Goal: Task Accomplishment & Management: Manage account settings

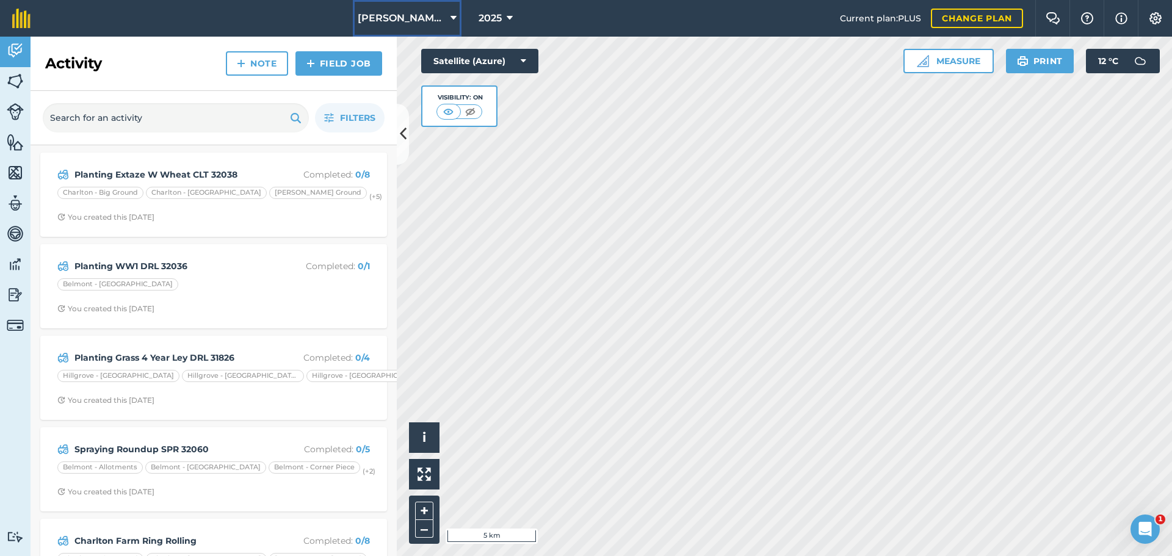
click at [413, 24] on span "[PERSON_NAME] Contracting" at bounding box center [402, 18] width 88 height 15
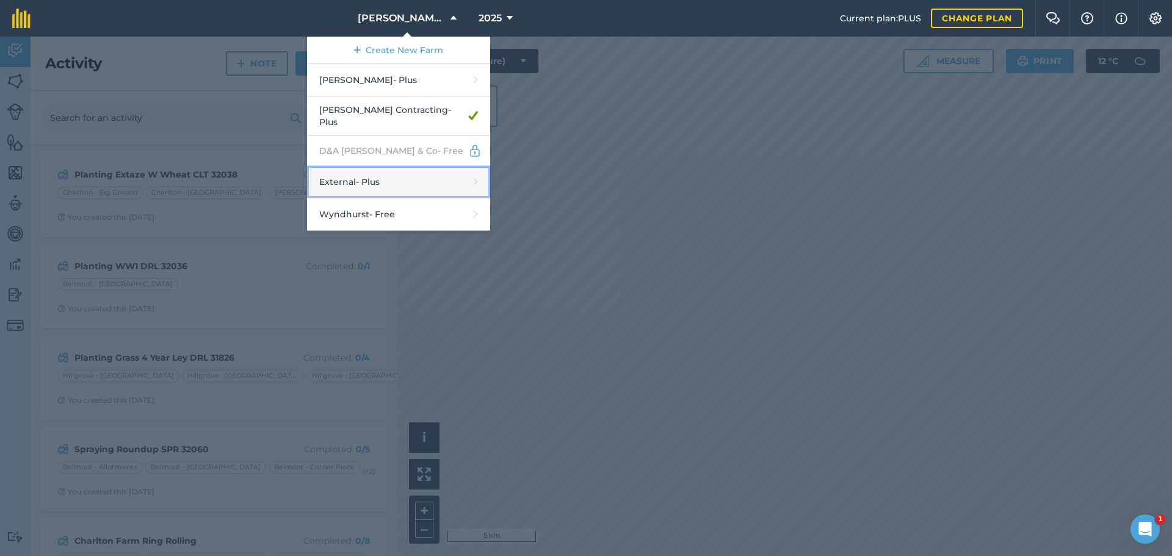
click at [336, 198] on link "External - Plus" at bounding box center [398, 182] width 183 height 32
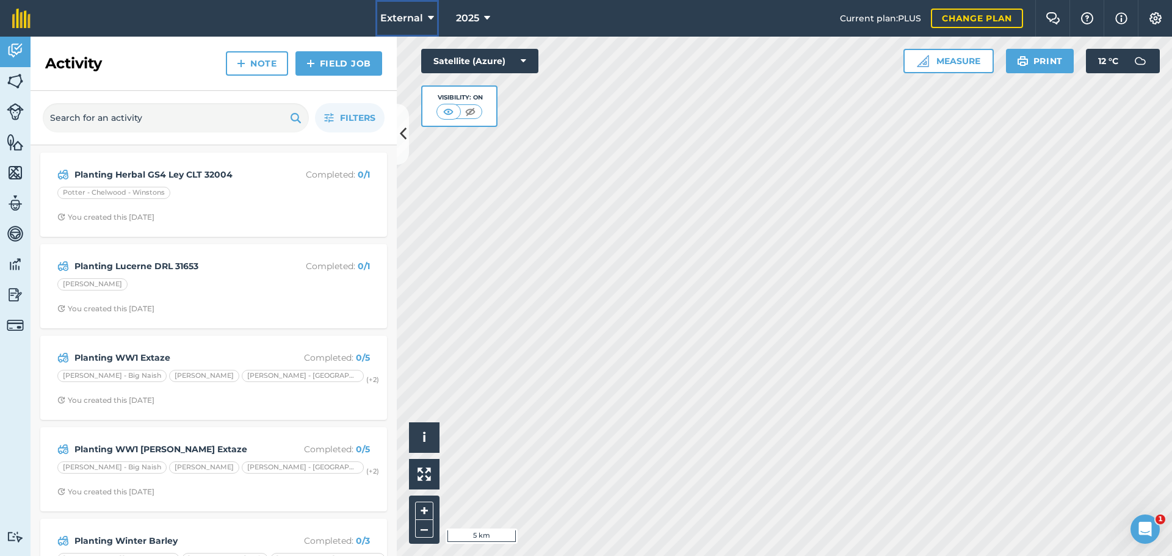
click at [428, 26] on icon at bounding box center [431, 18] width 6 height 15
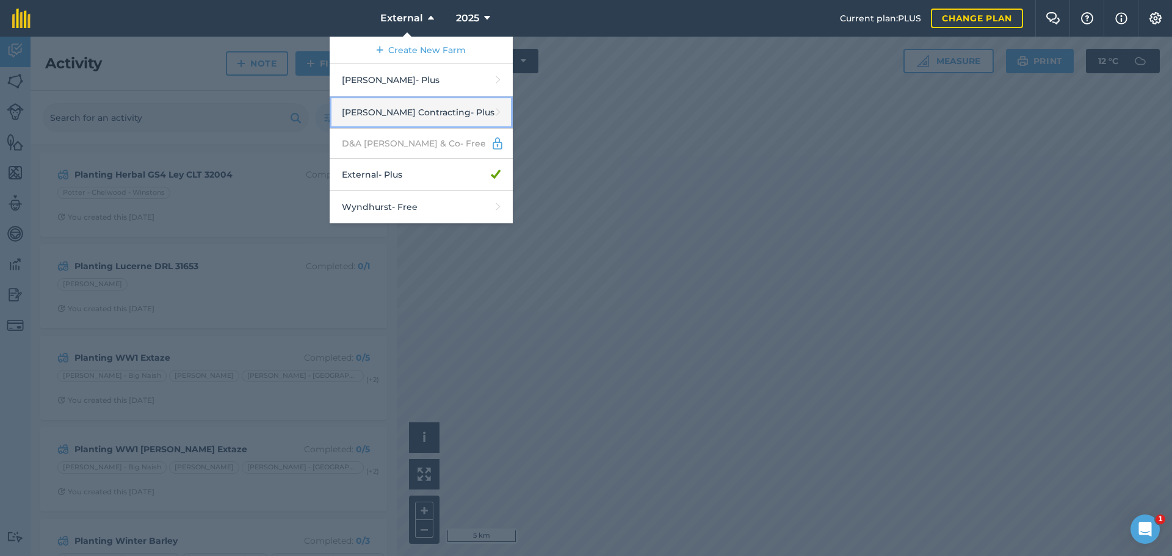
click at [374, 129] on link "[PERSON_NAME] Contracting - Plus" at bounding box center [421, 112] width 183 height 32
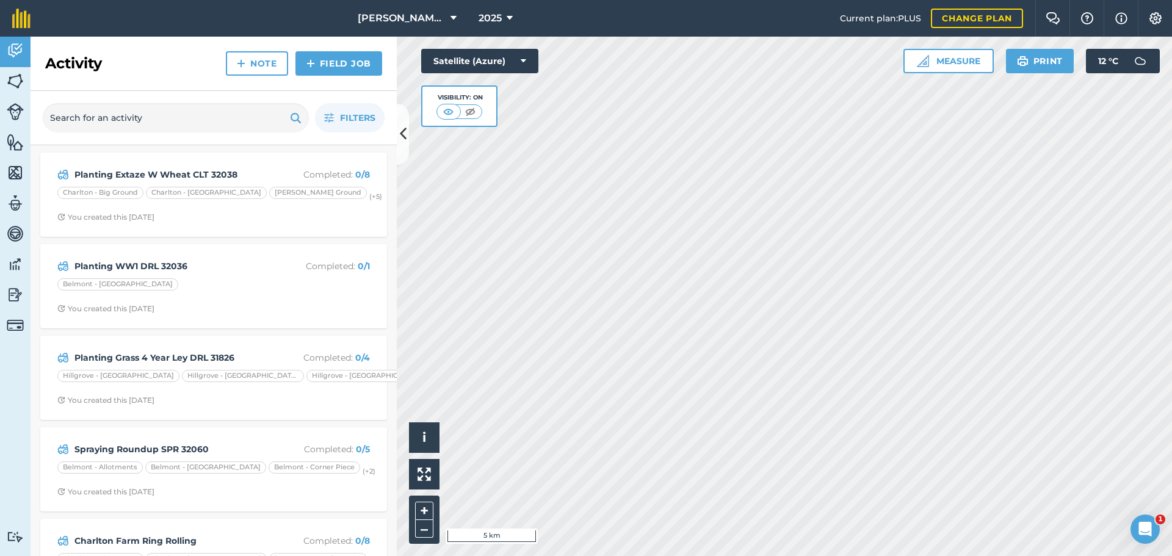
click at [617, 555] on html "[PERSON_NAME] Contracting 2025 Current plan : PLUS Change plan Farm Chat Help I…" at bounding box center [586, 278] width 1172 height 556
click at [321, 76] on link "Field Job" at bounding box center [338, 63] width 87 height 24
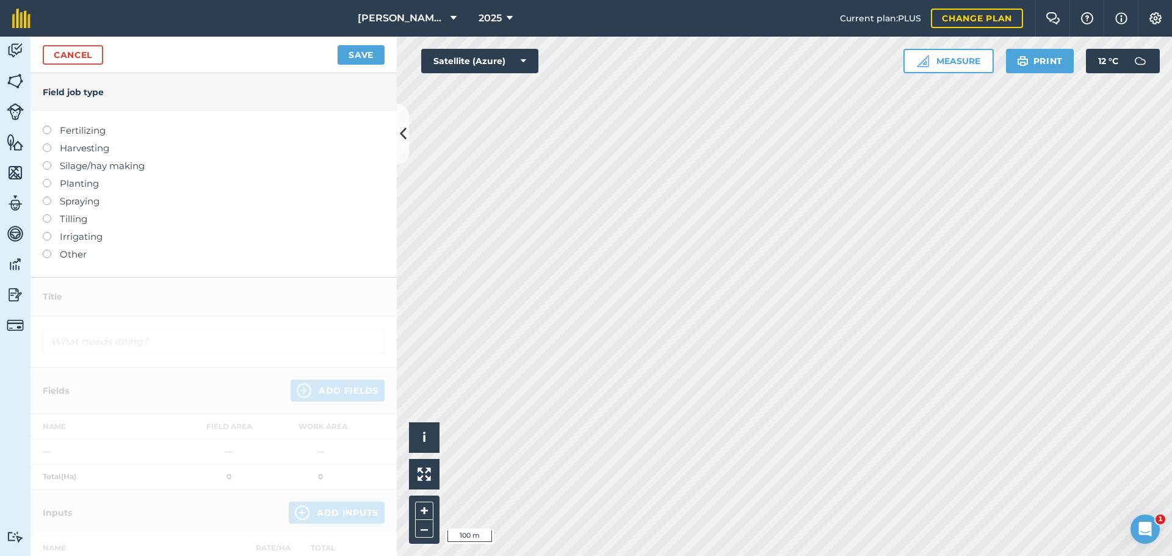
click at [52, 179] on label at bounding box center [51, 179] width 17 height 0
type input "Planting"
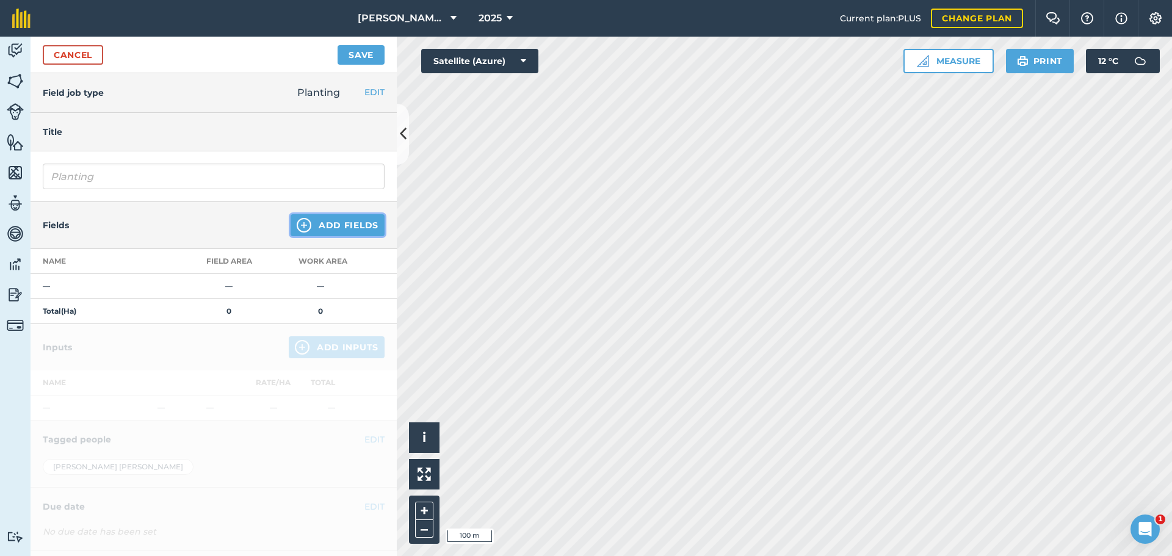
click at [345, 236] on button "Add Fields" at bounding box center [337, 225] width 94 height 22
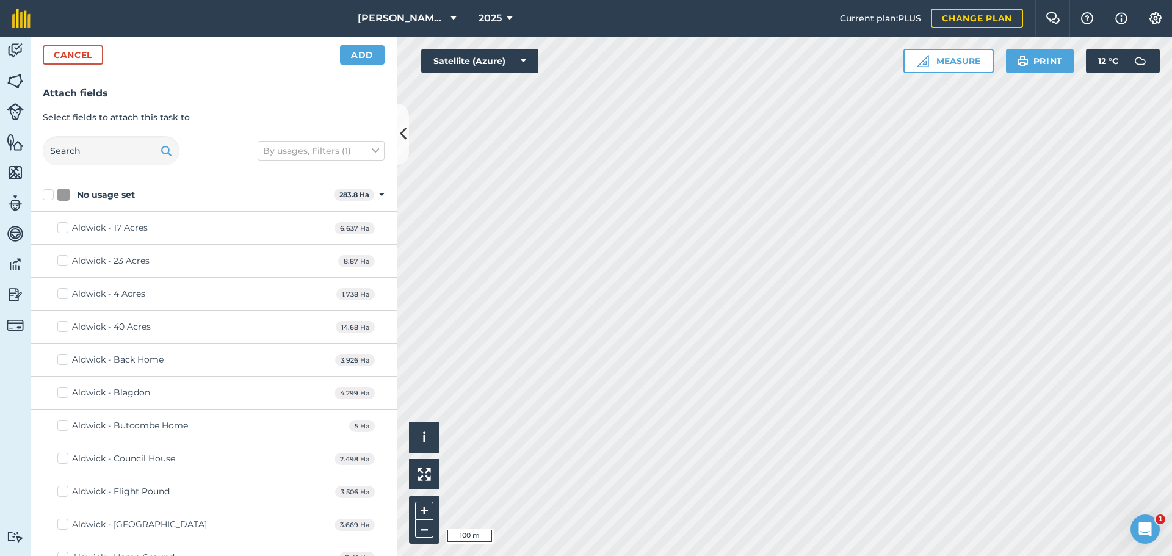
checkbox input "true"
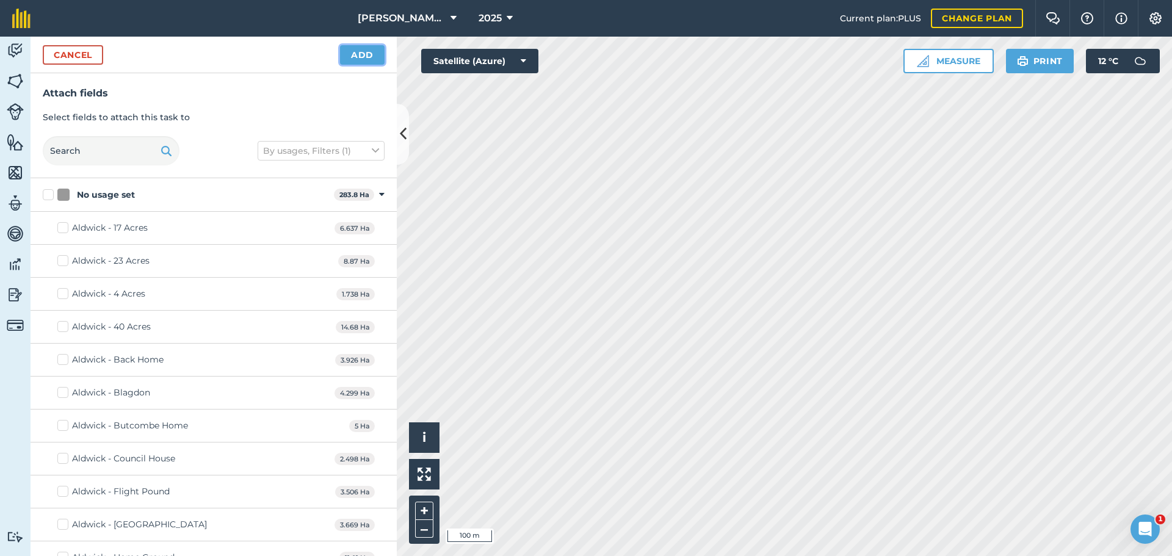
click at [352, 65] on button "Add" at bounding box center [362, 55] width 45 height 20
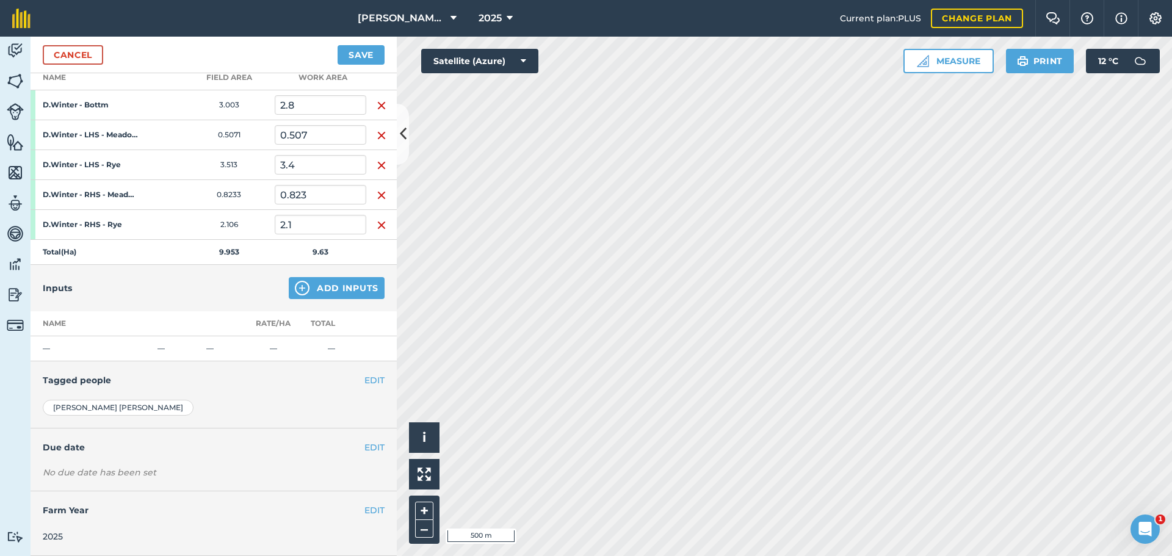
scroll to position [244, 0]
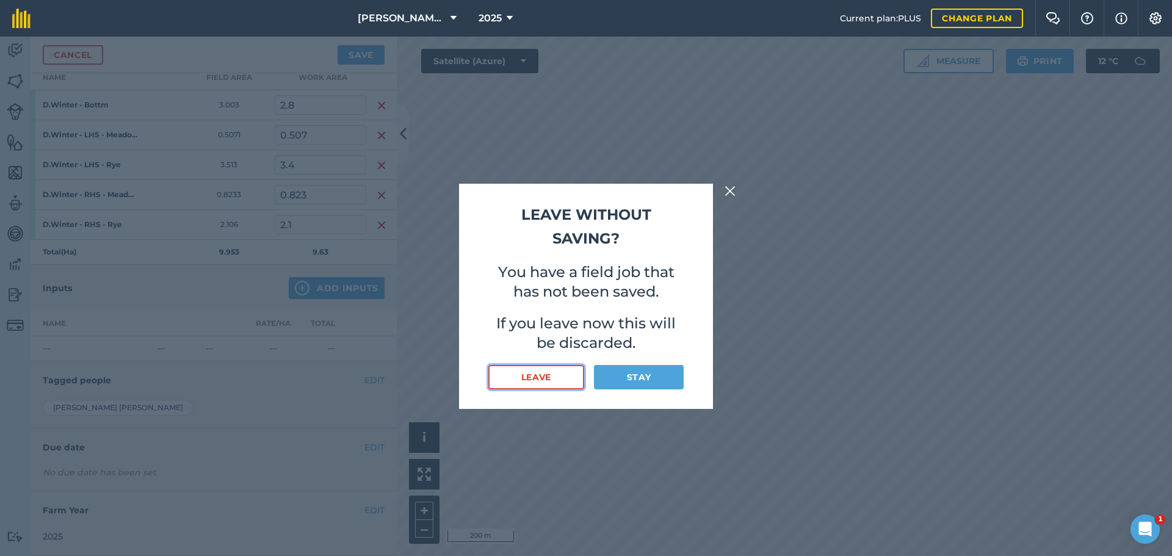
click at [560, 389] on button "Leave" at bounding box center [536, 377] width 96 height 24
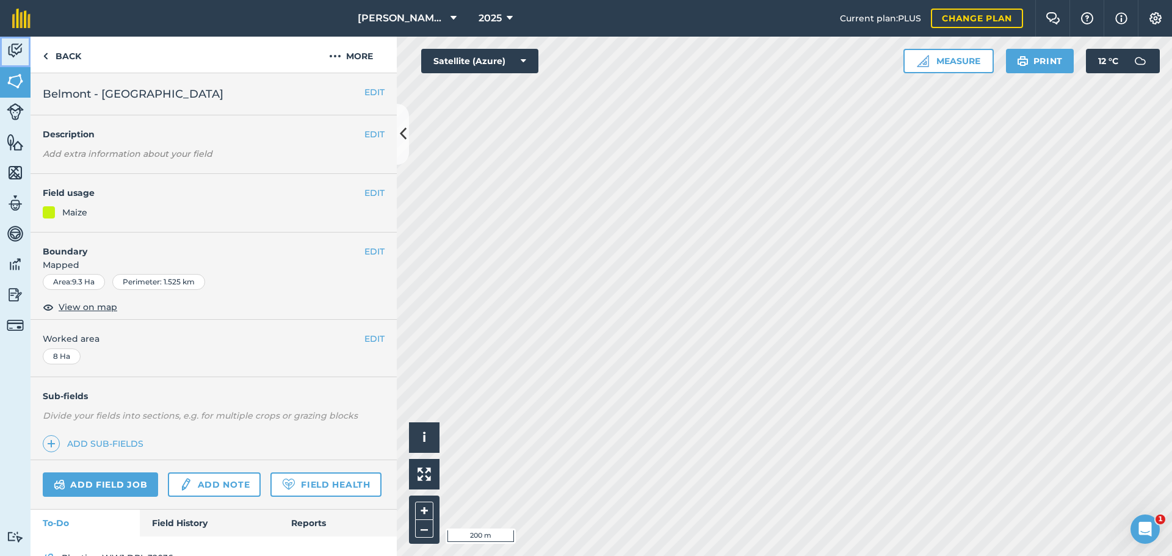
click at [20, 57] on img at bounding box center [15, 50] width 17 height 18
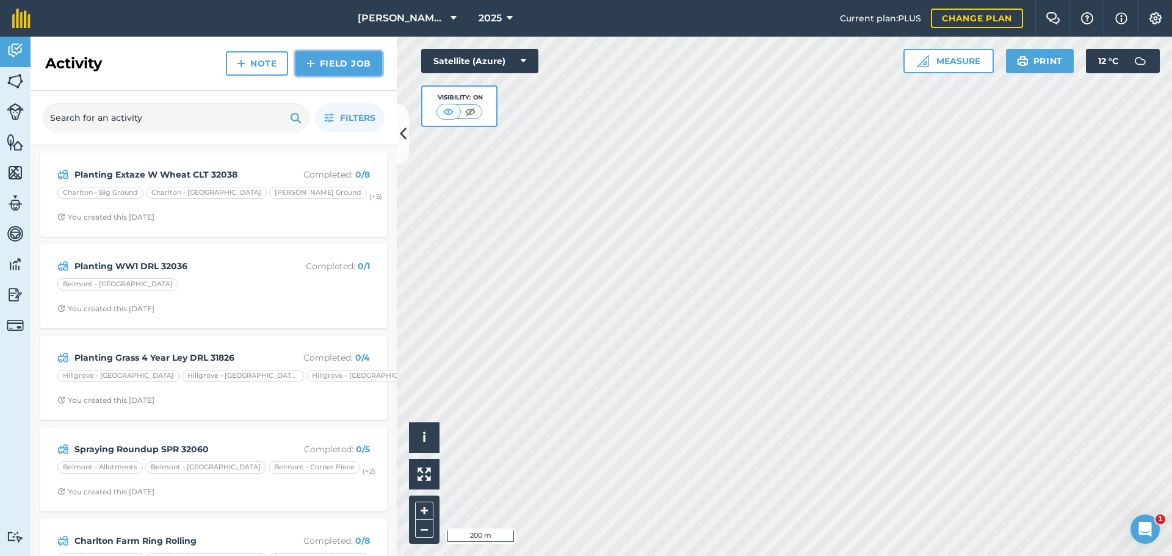
click at [355, 76] on link "Field Job" at bounding box center [338, 63] width 87 height 24
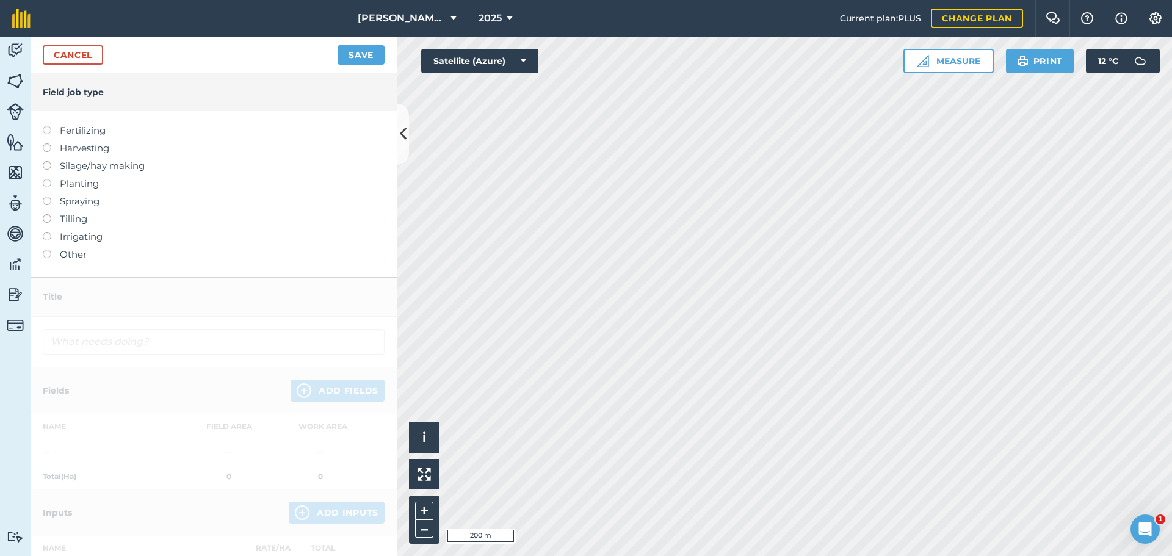
click at [49, 179] on label at bounding box center [51, 179] width 17 height 0
type input "Planting"
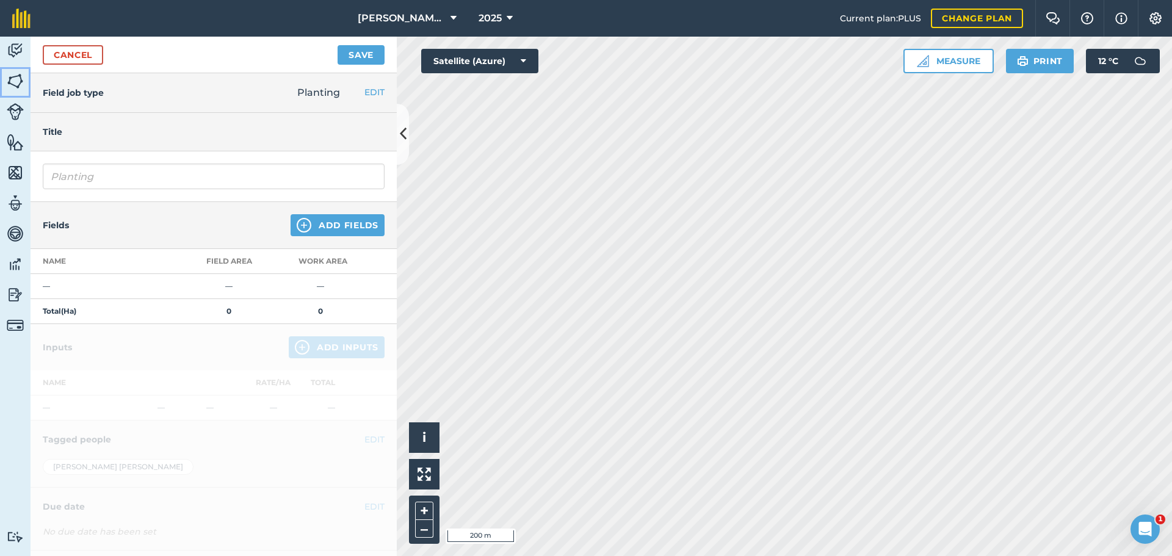
click at [15, 84] on img at bounding box center [15, 81] width 17 height 18
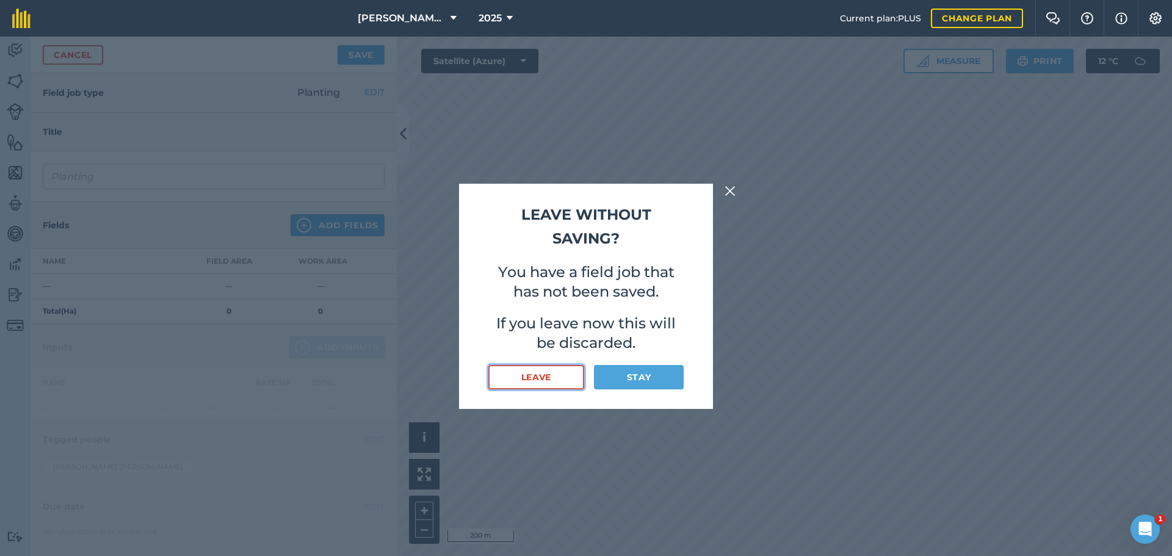
click at [560, 389] on button "Leave" at bounding box center [536, 377] width 96 height 24
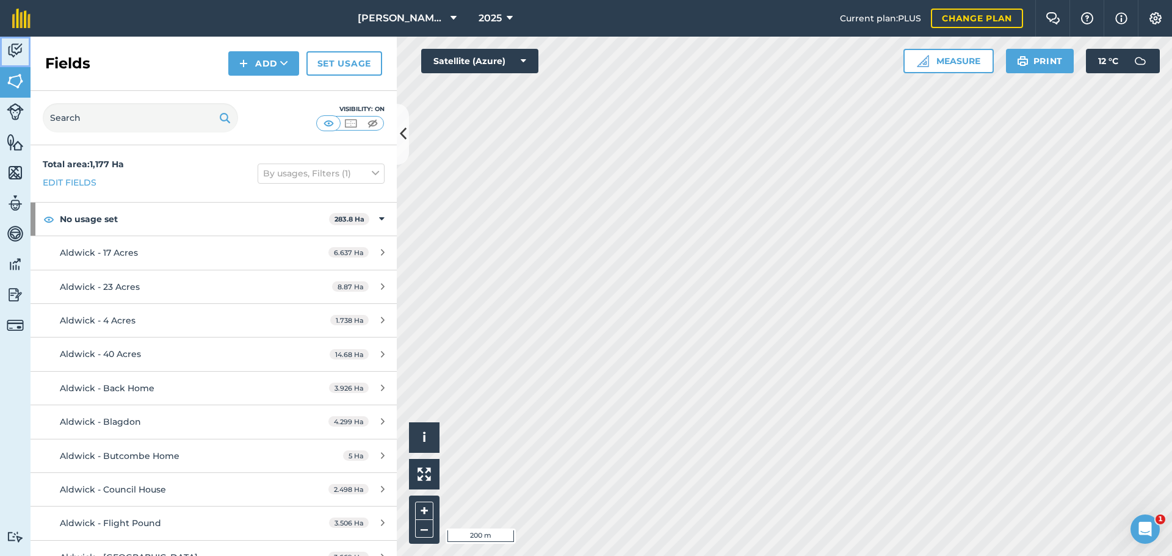
click at [23, 57] on img at bounding box center [15, 50] width 17 height 18
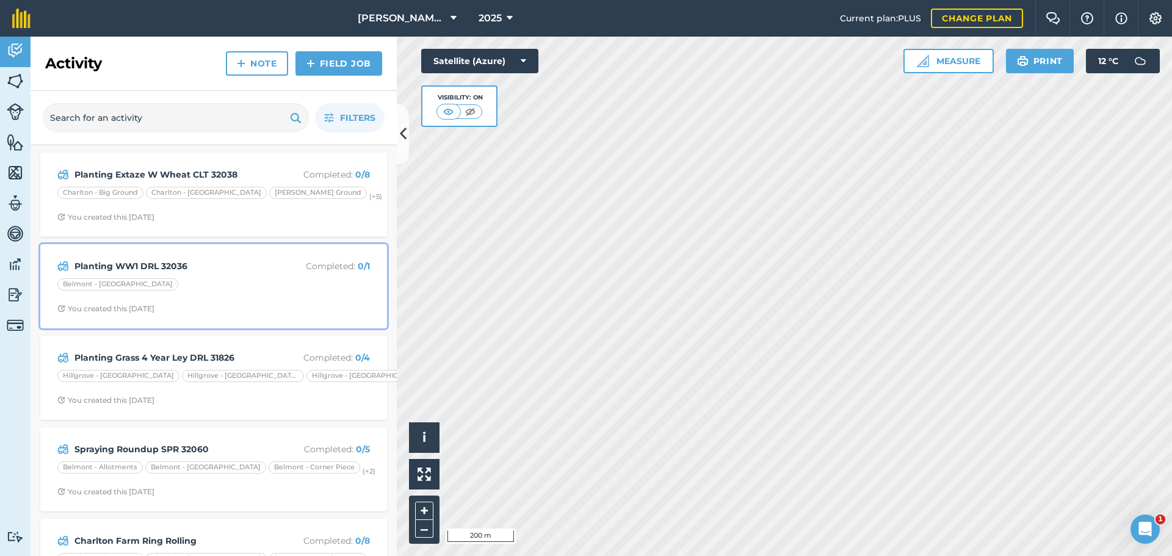
click at [215, 294] on div "Belmont - [GEOGRAPHIC_DATA]" at bounding box center [213, 286] width 312 height 16
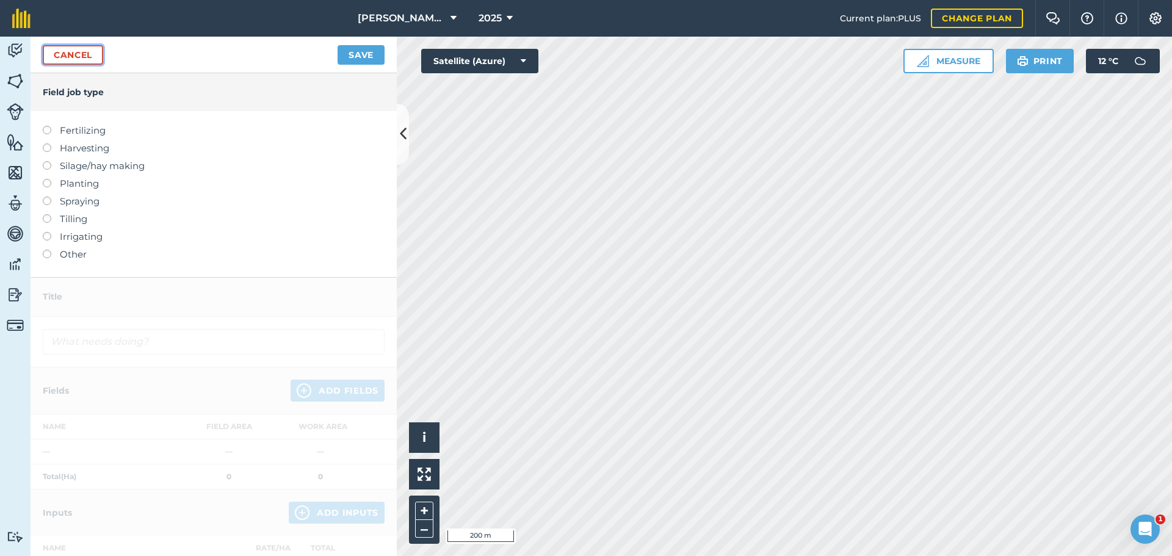
click at [97, 65] on link "Cancel" at bounding box center [73, 55] width 60 height 20
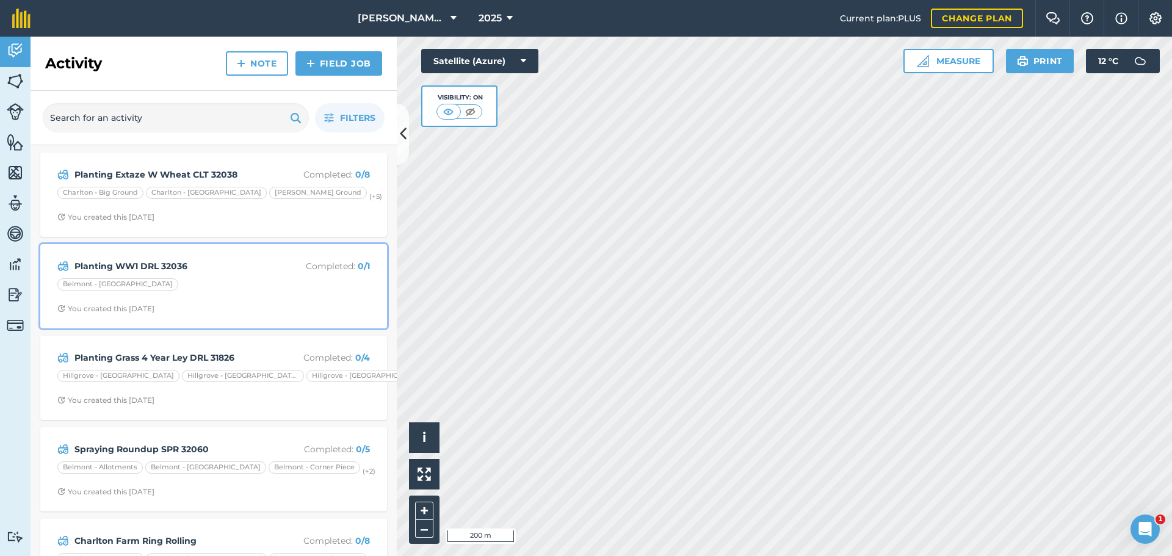
click at [134, 321] on div "Planting WW1 DRL 32036 Completed : 0 / 1 Belmont - [GEOGRAPHIC_DATA] You create…" at bounding box center [214, 286] width 332 height 70
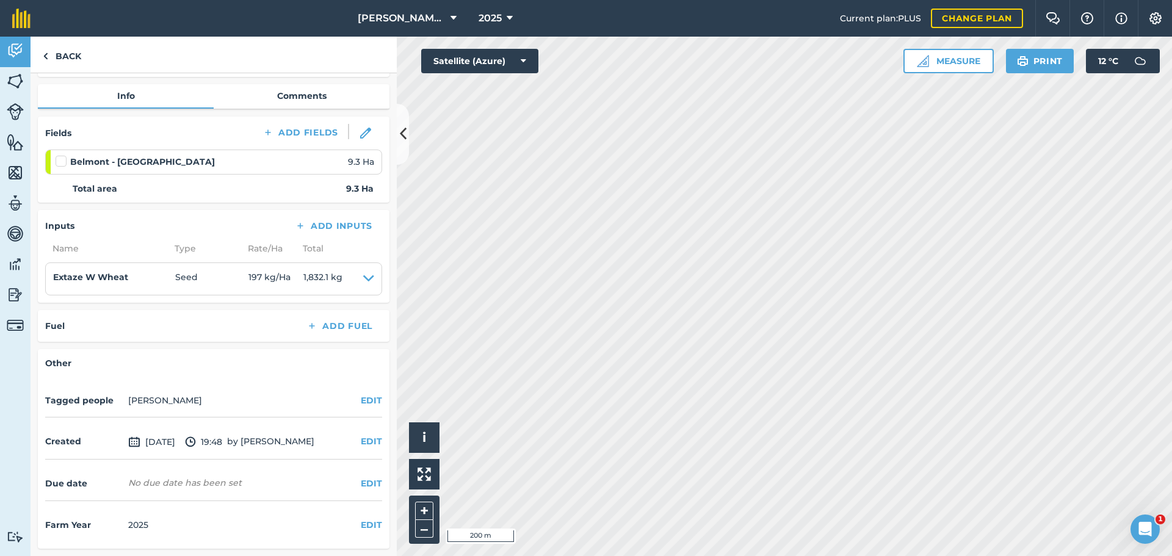
scroll to position [183, 0]
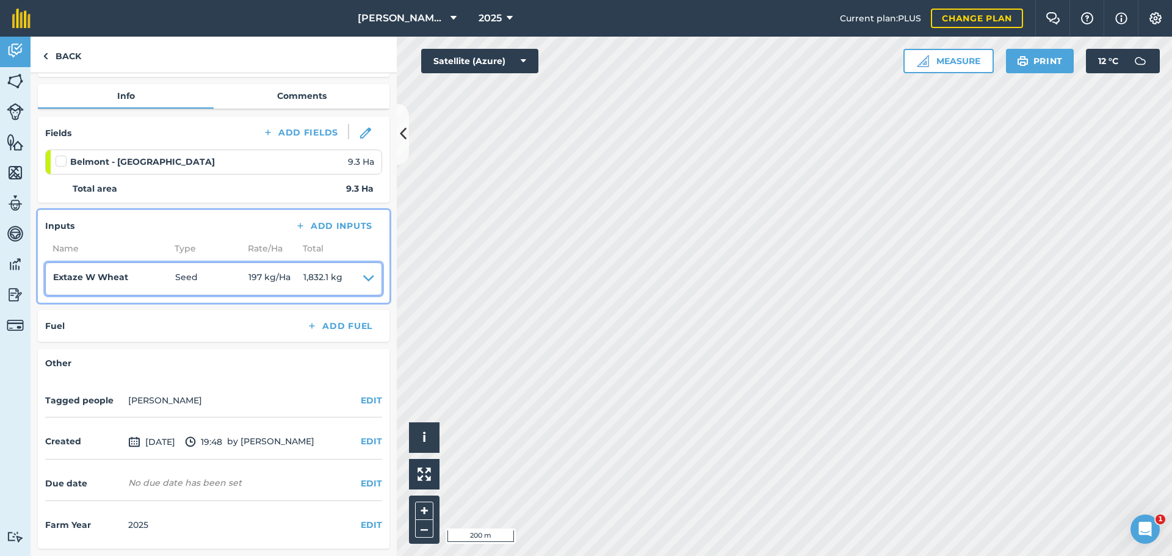
click at [363, 287] on icon at bounding box center [368, 278] width 11 height 17
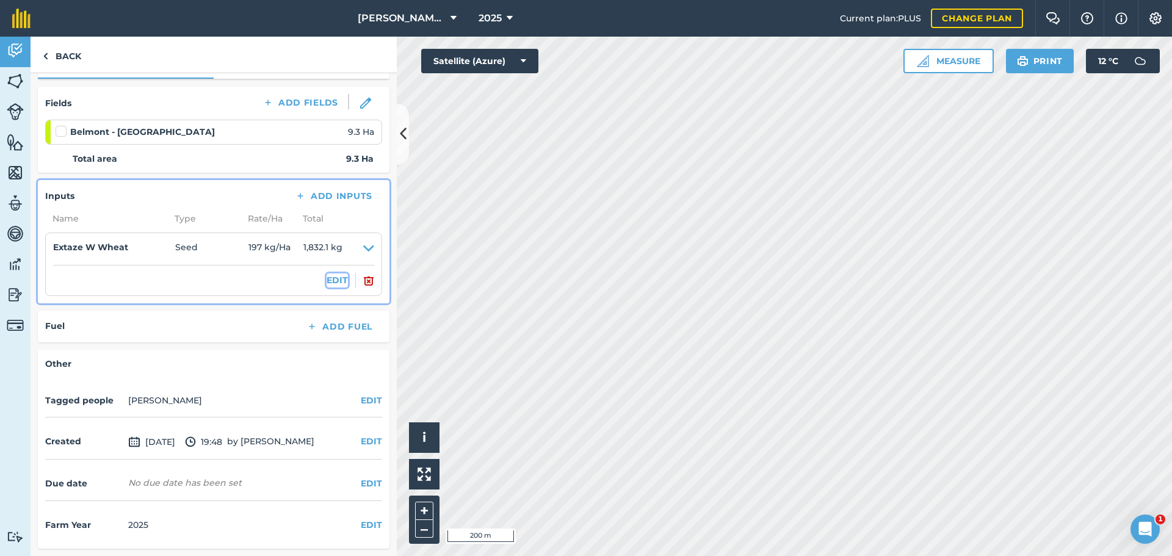
click at [327, 287] on button "EDIT" at bounding box center [337, 279] width 21 height 13
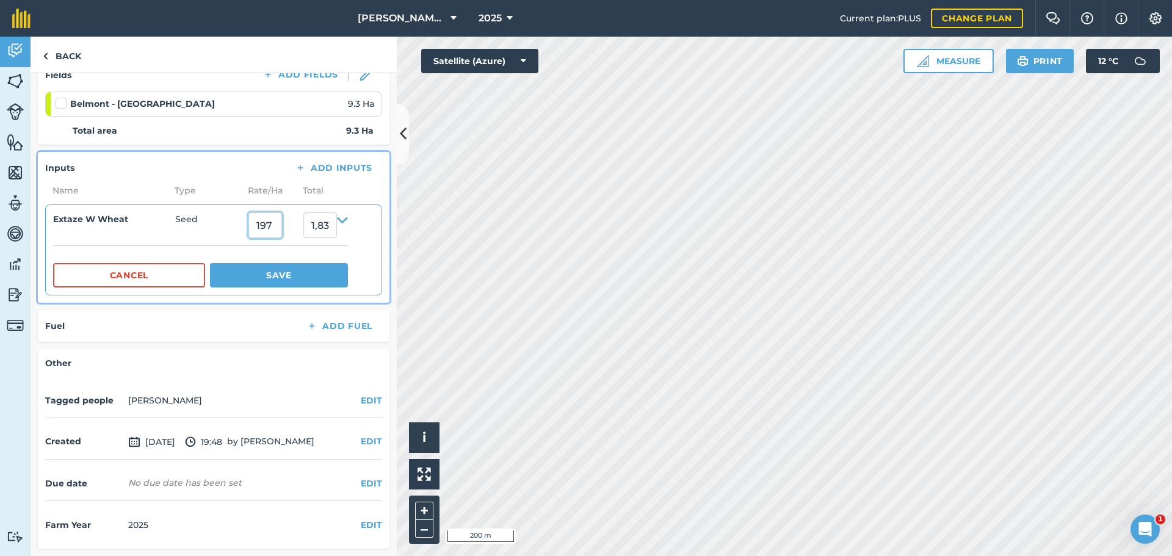
click at [282, 238] on input "197" at bounding box center [265, 225] width 34 height 26
type input "1"
type input "165"
type input "1,534.5000000000002"
click at [303, 287] on button "Save" at bounding box center [279, 275] width 138 height 24
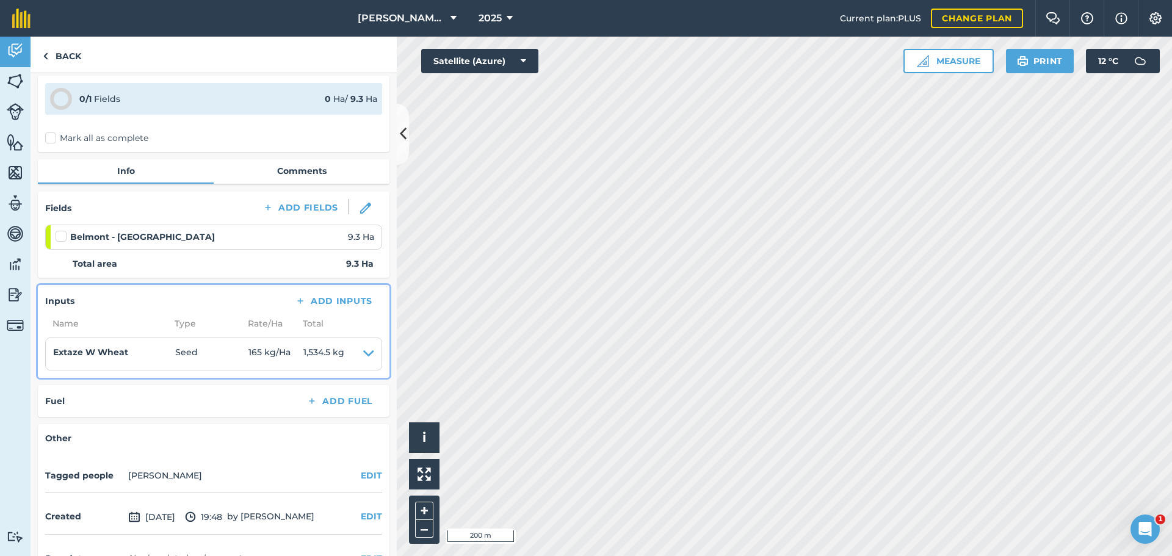
scroll to position [0, 0]
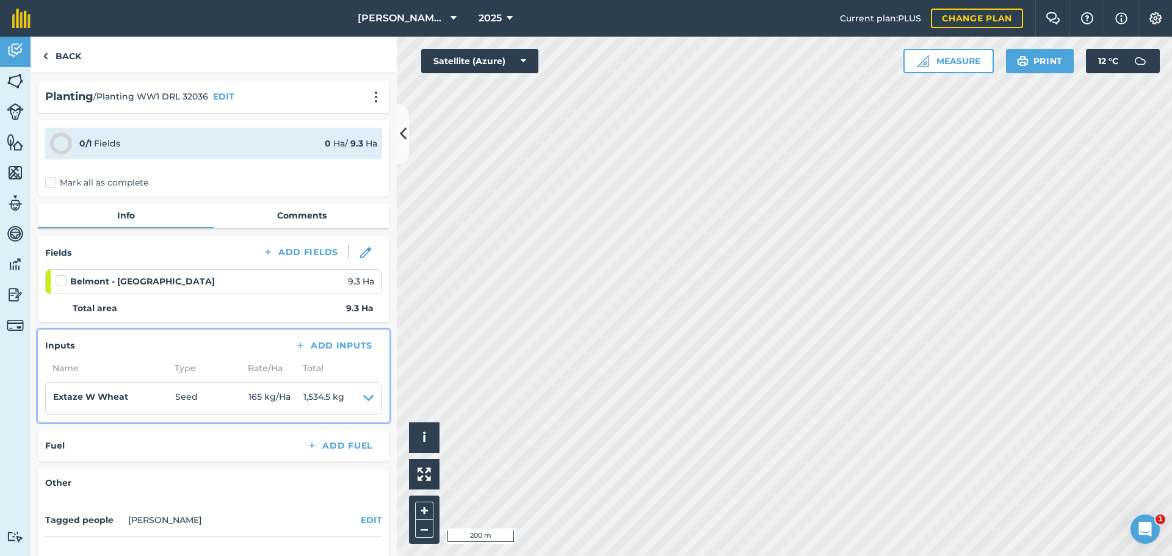
click at [244, 106] on div "Planting / Planting WW1 DRL 32036 EDIT" at bounding box center [213, 97] width 337 height 18
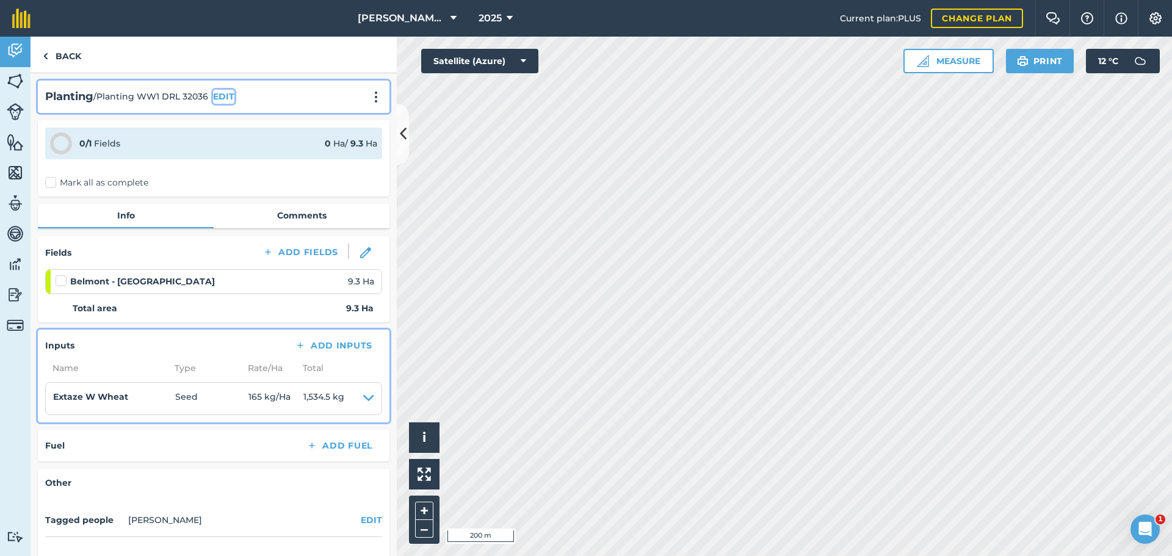
click at [234, 103] on button "EDIT" at bounding box center [223, 96] width 21 height 13
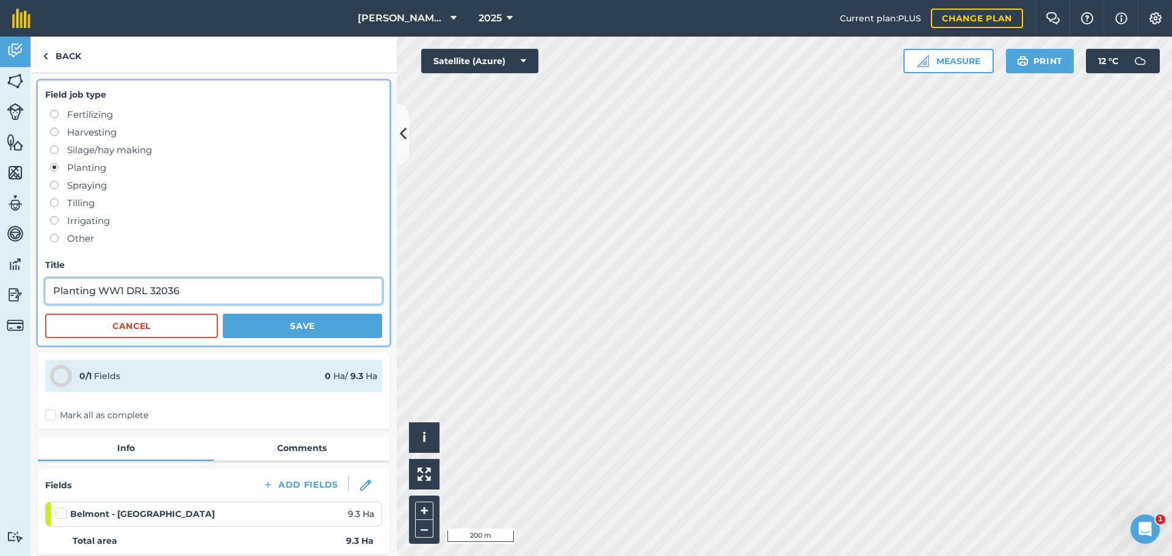
click at [269, 304] on input "Planting WW1 DRL 32036" at bounding box center [213, 291] width 337 height 26
click at [288, 304] on input "Planting WW1 DRL 32036 FOR SEED 26" at bounding box center [213, 291] width 337 height 26
type input "Planting WW1 DRL 32036 FOR SEED 2026"
click at [298, 338] on button "Save" at bounding box center [302, 326] width 159 height 24
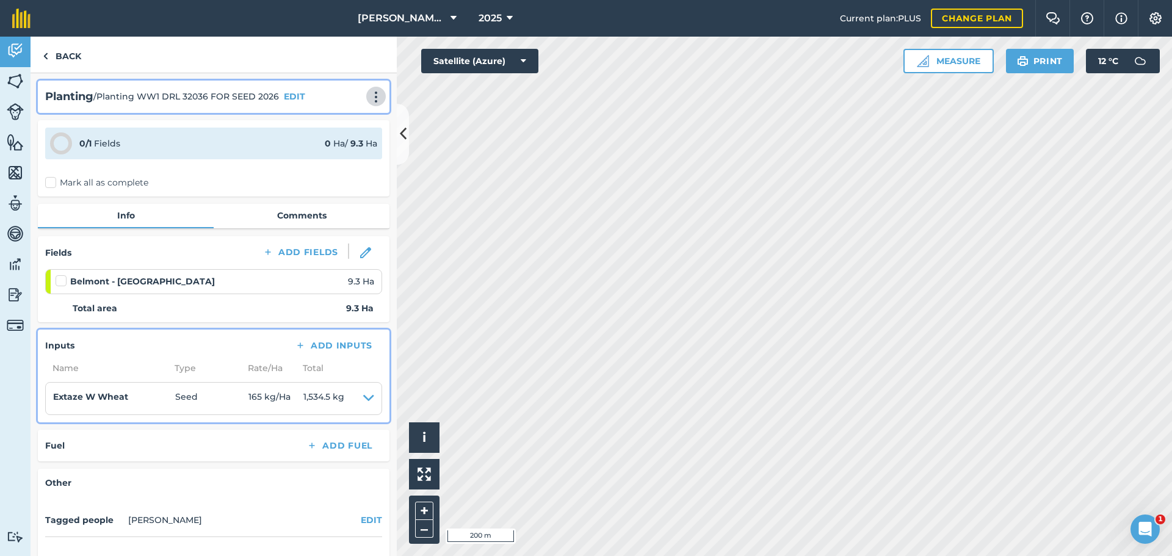
click at [369, 103] on img at bounding box center [376, 97] width 15 height 12
click at [329, 135] on link "Print" at bounding box center [350, 123] width 78 height 24
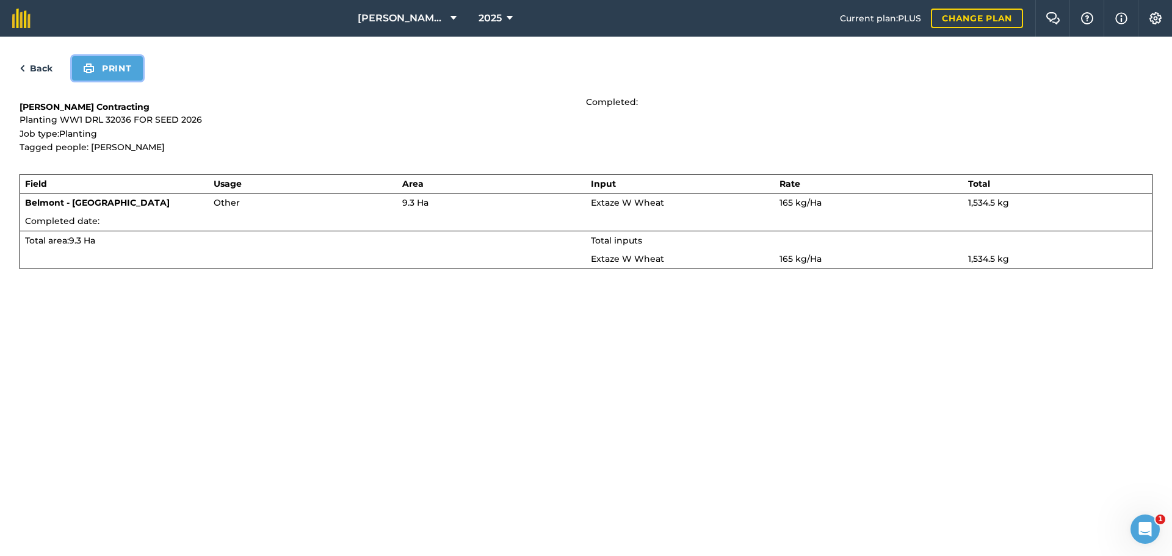
click at [143, 81] on button "Print" at bounding box center [107, 68] width 71 height 24
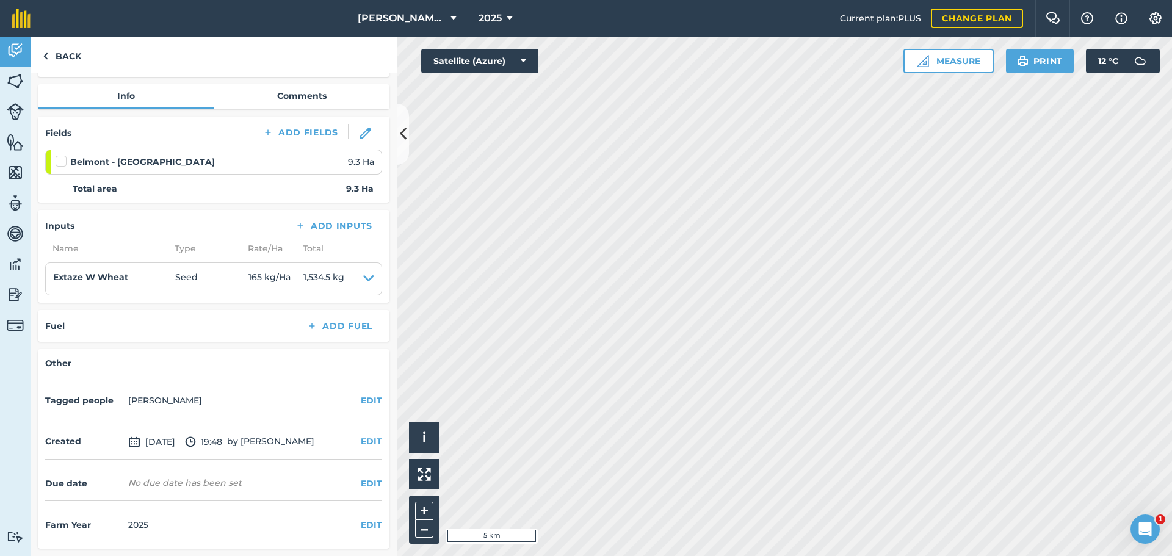
scroll to position [236, 0]
click at [21, 67] on link "Activity" at bounding box center [15, 52] width 31 height 31
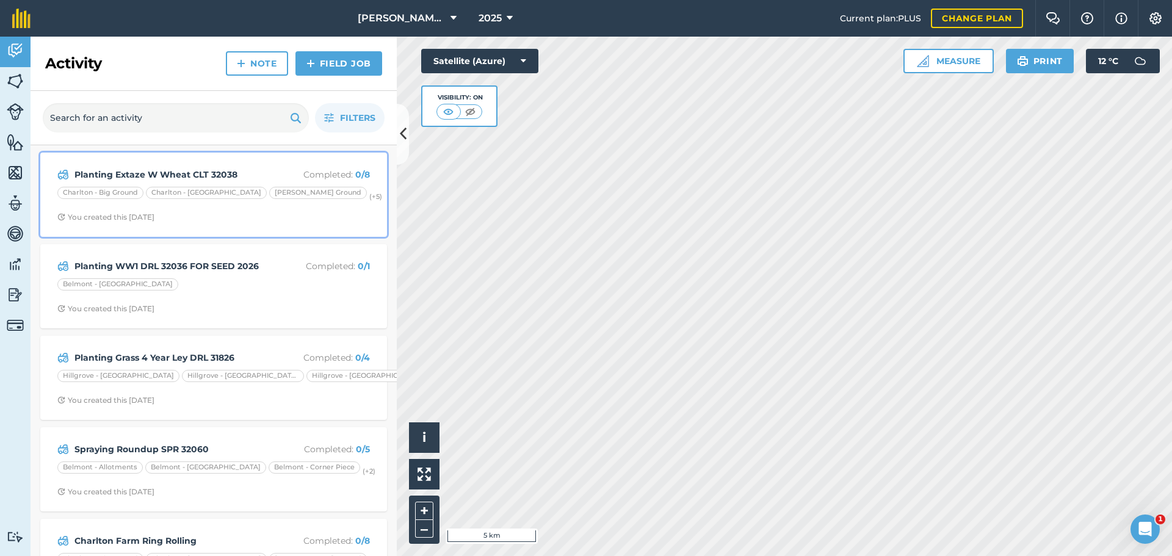
click at [184, 199] on div "Charlton - [GEOGRAPHIC_DATA]" at bounding box center [206, 193] width 121 height 12
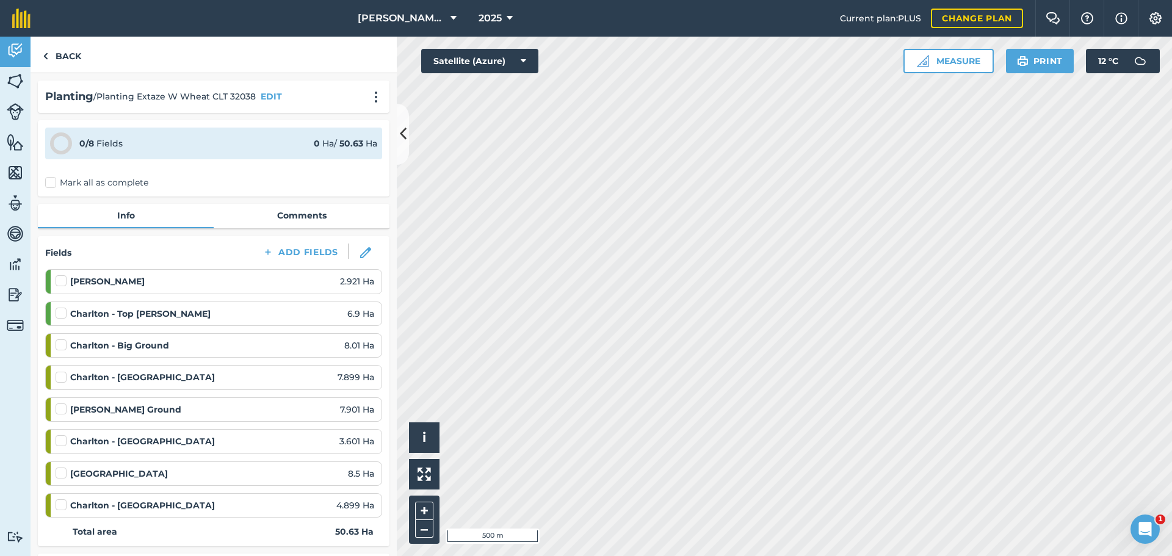
click at [132, 288] on strong "[PERSON_NAME]" at bounding box center [107, 281] width 74 height 13
click at [20, 87] on img at bounding box center [15, 81] width 17 height 18
